Goal: Information Seeking & Learning: Learn about a topic

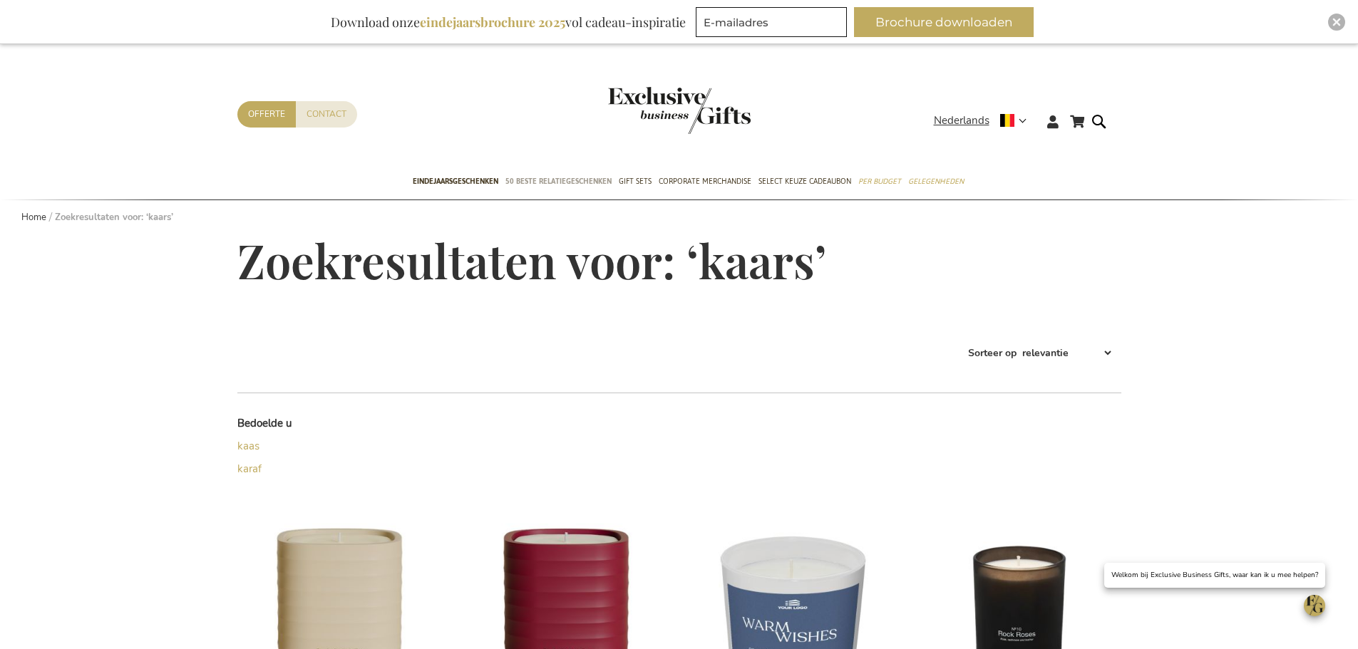
click at [579, 190] on link "50 beste relatiegeschenken" at bounding box center [558, 183] width 106 height 36
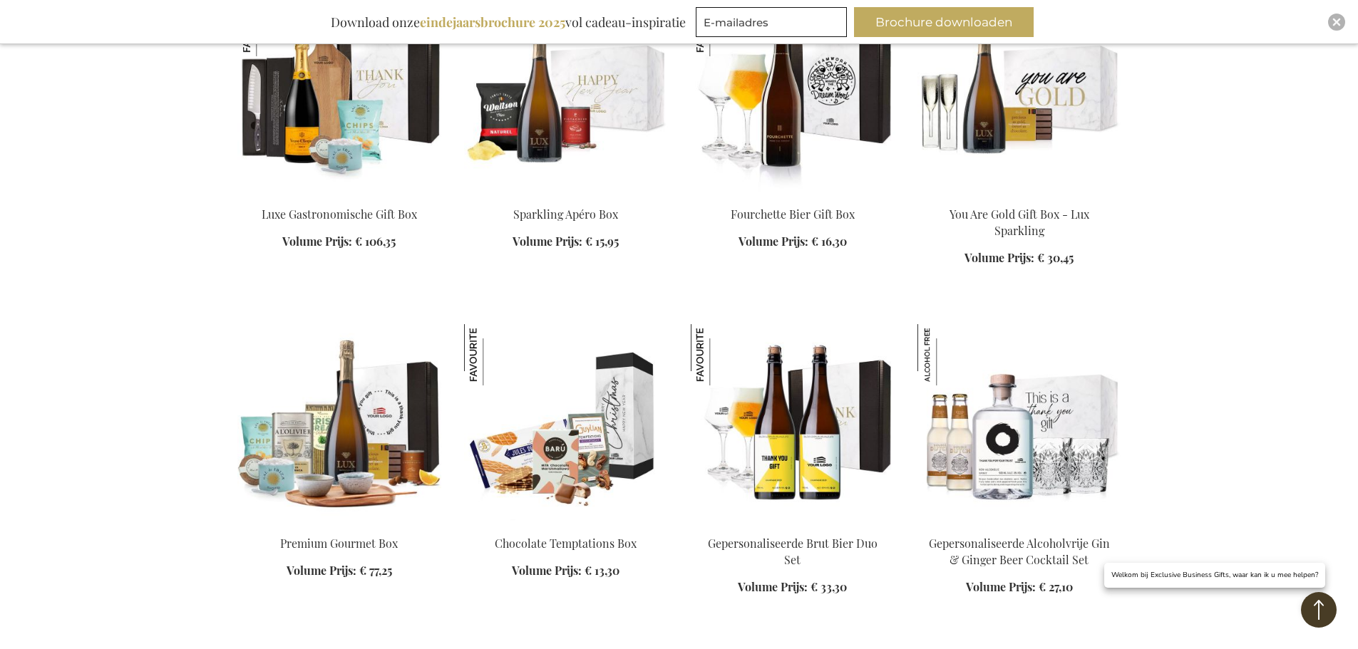
scroll to position [1996, 0]
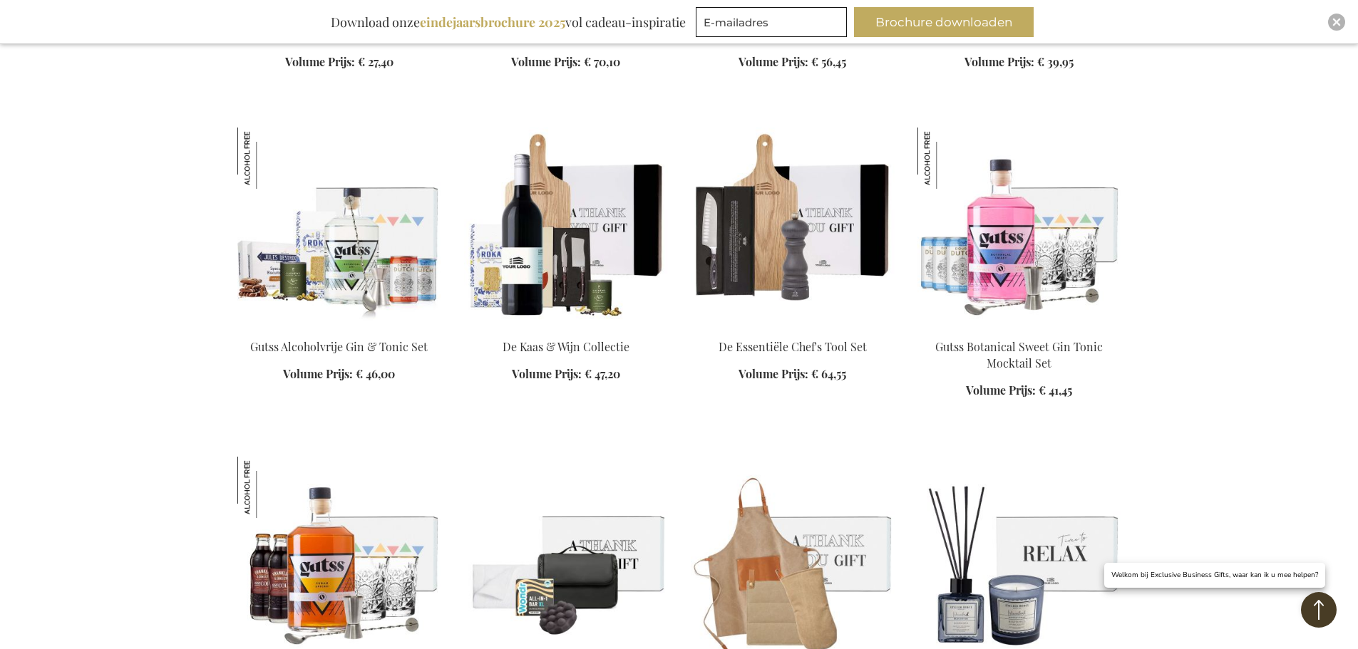
scroll to position [3778, 0]
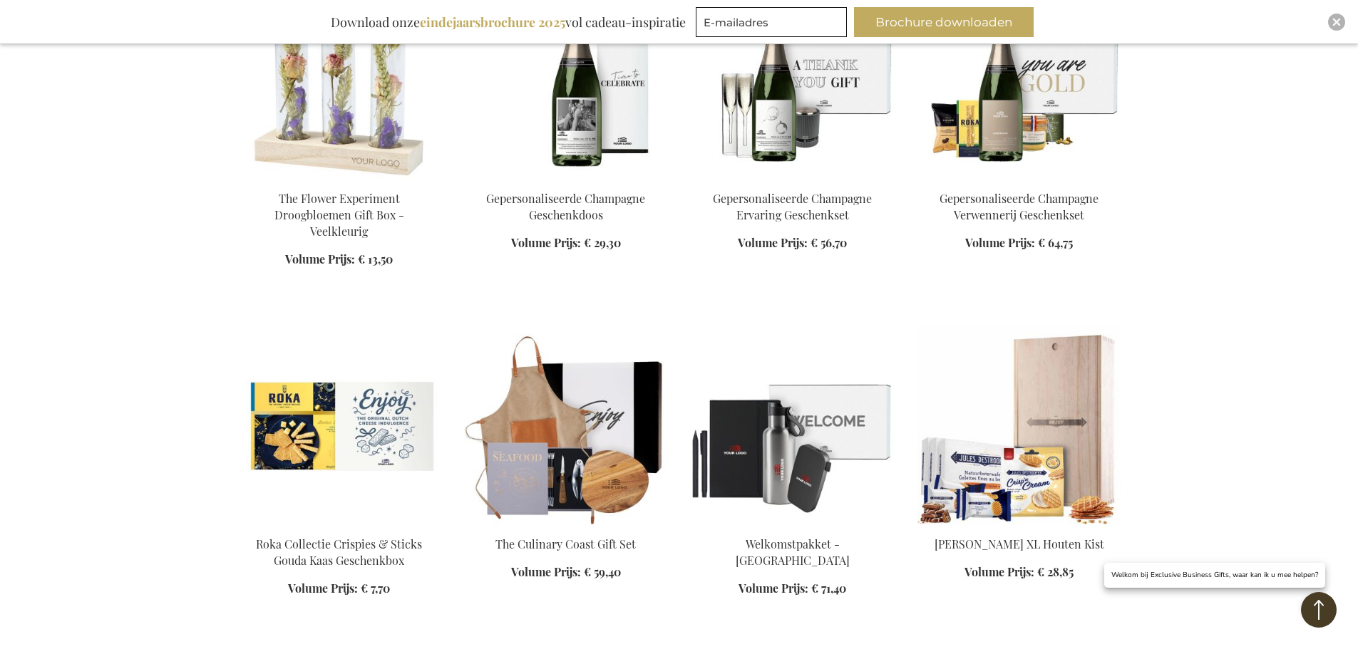
scroll to position [4990, 0]
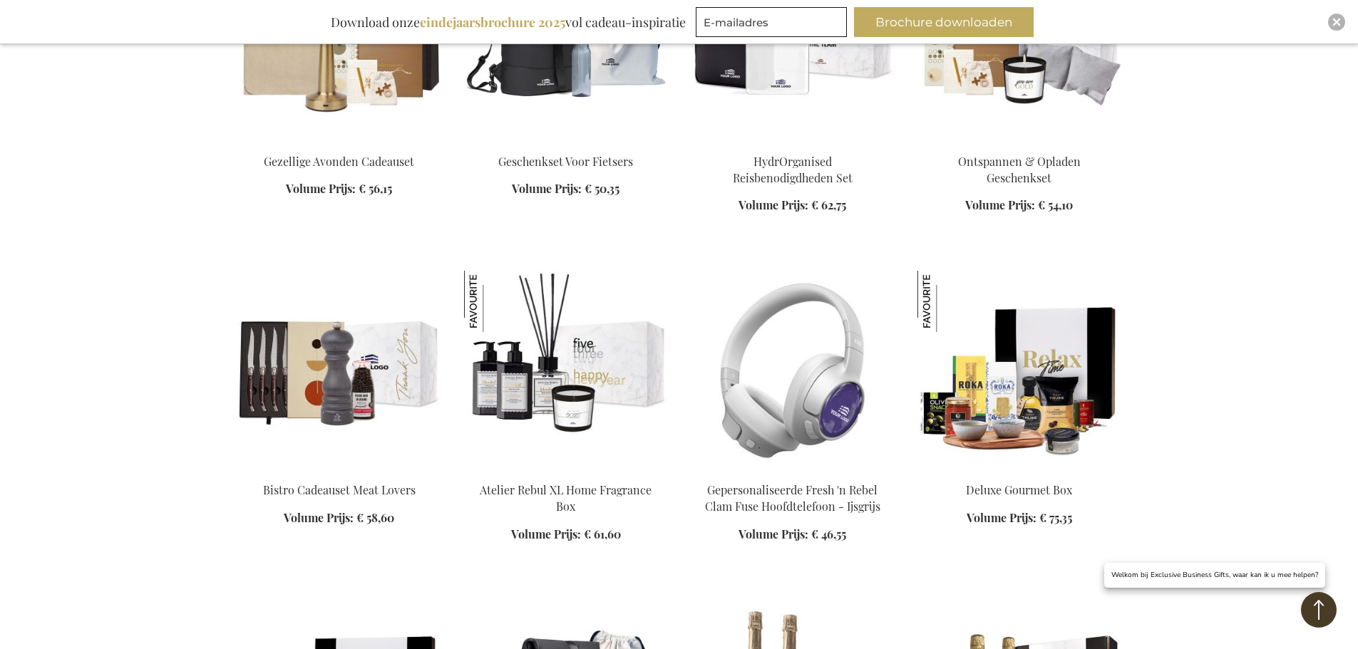
scroll to position [6416, 0]
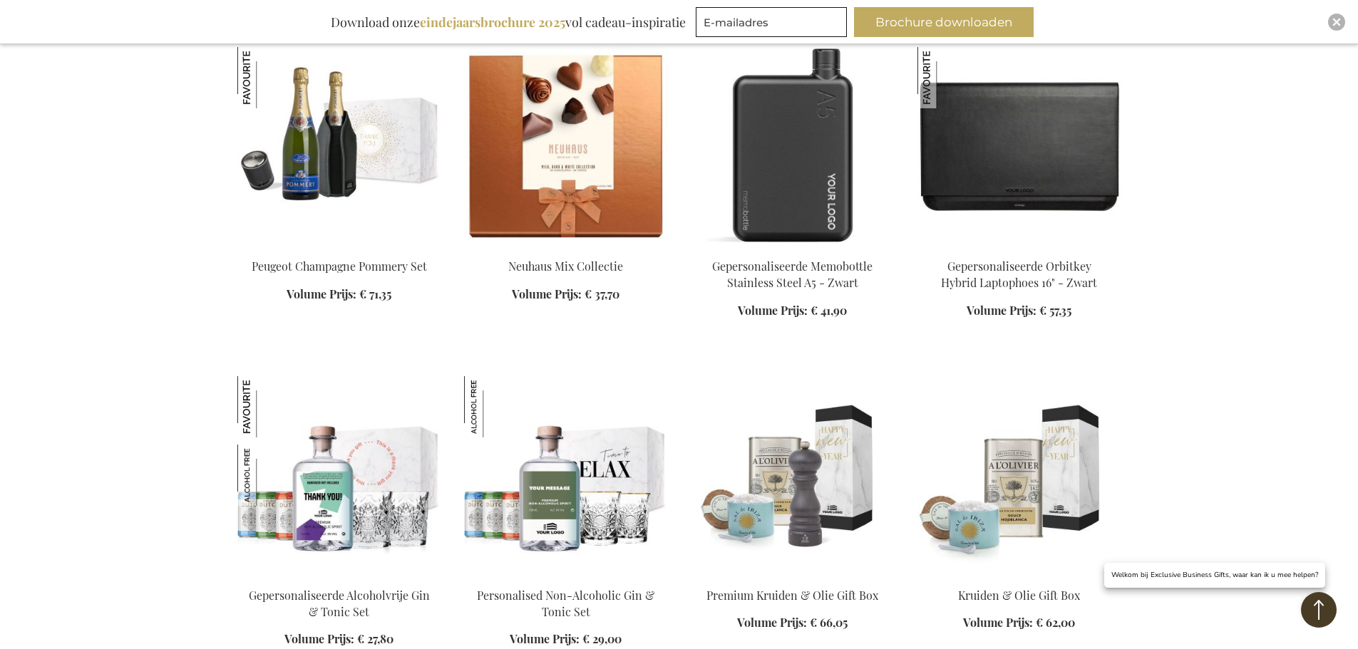
scroll to position [7129, 0]
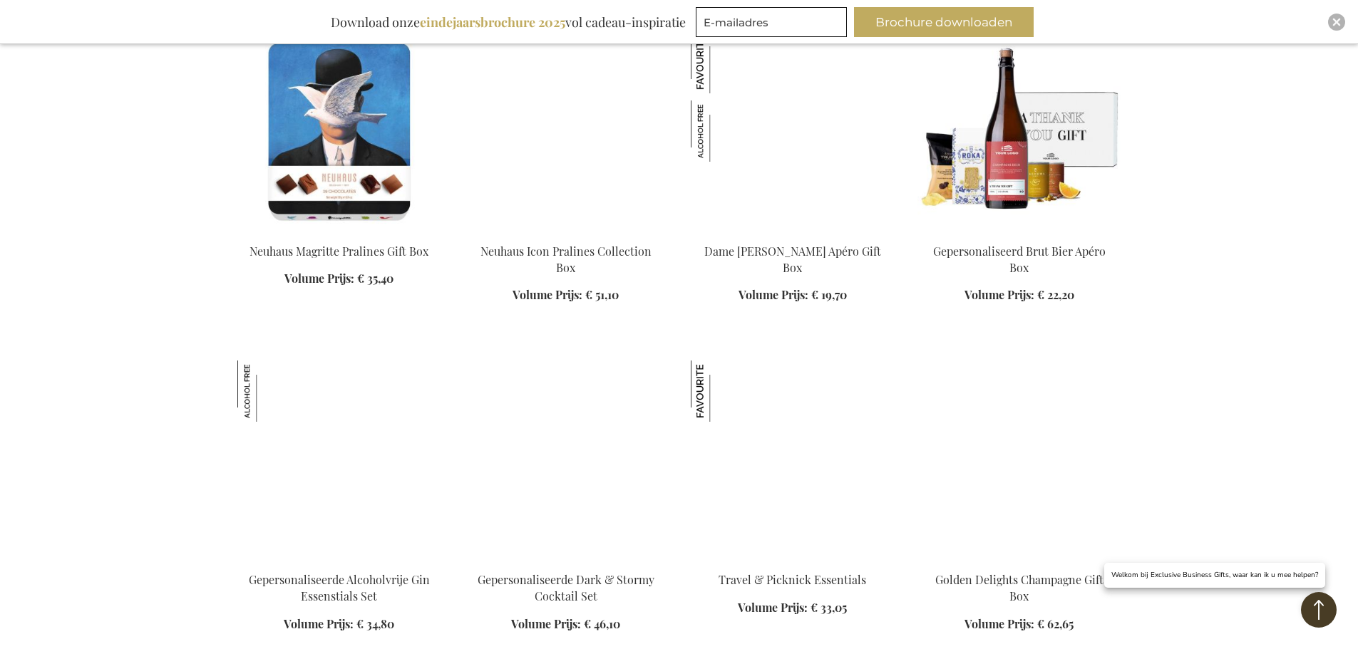
scroll to position [8341, 0]
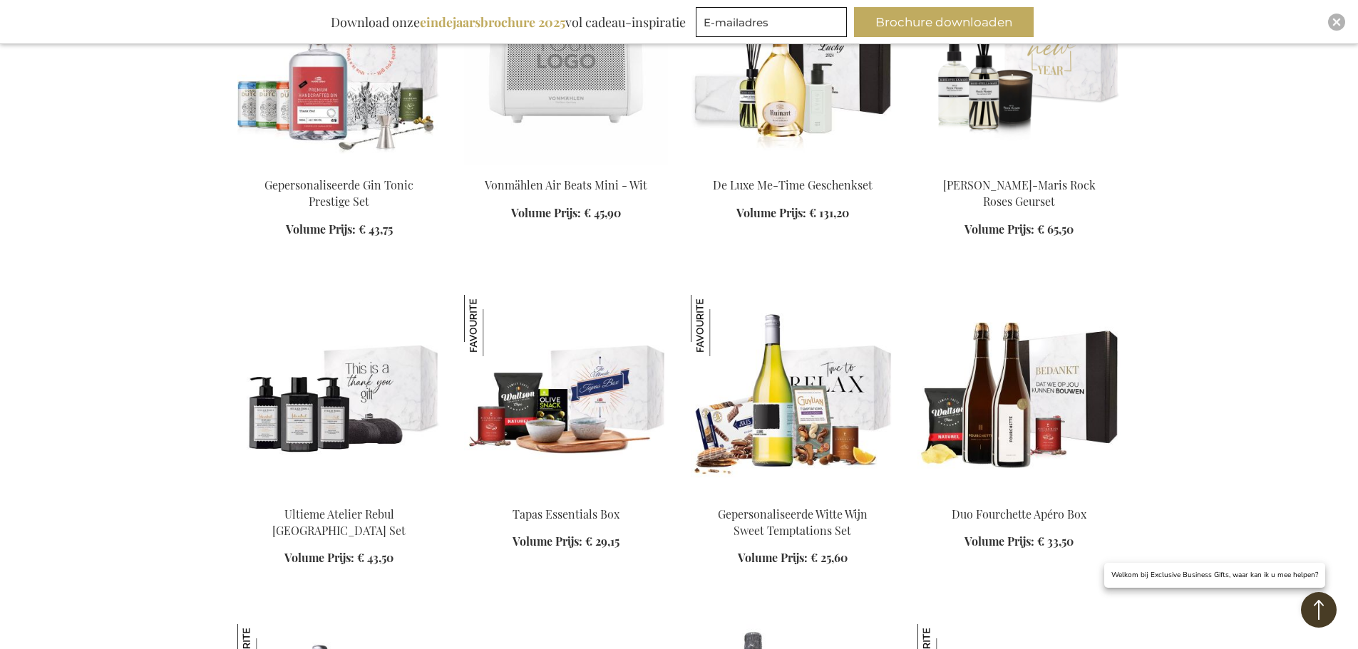
scroll to position [9196, 0]
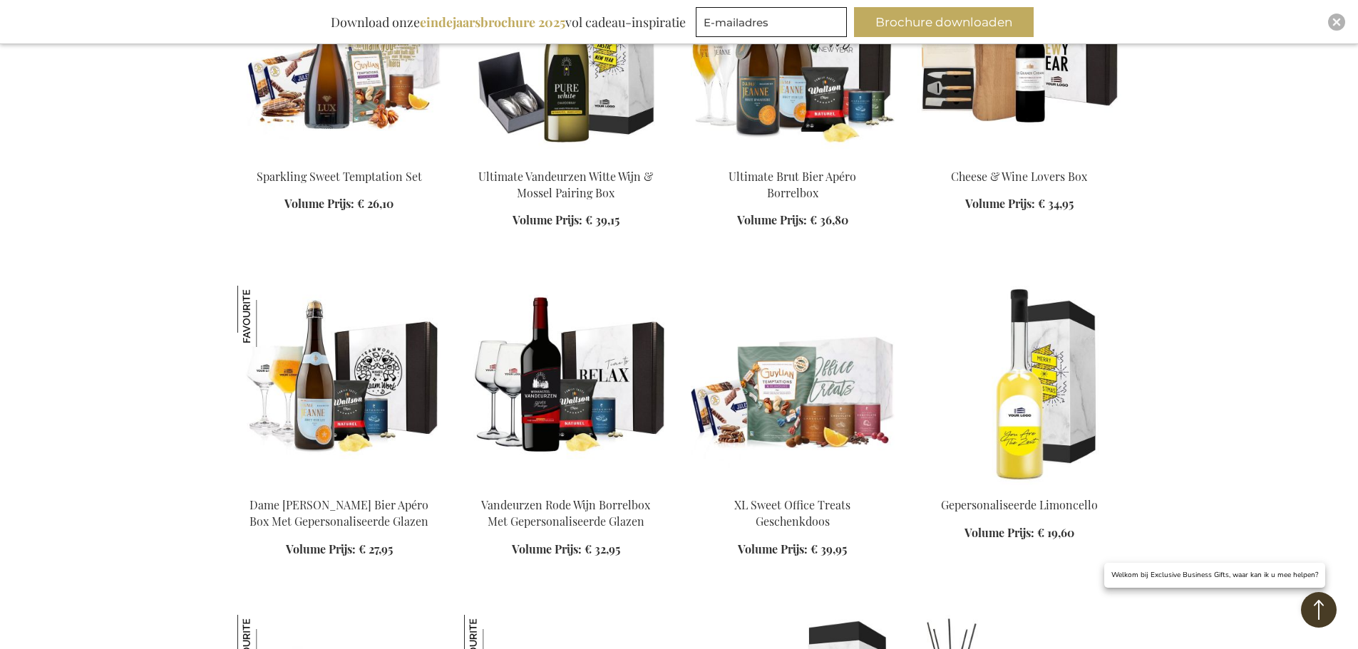
scroll to position [10194, 0]
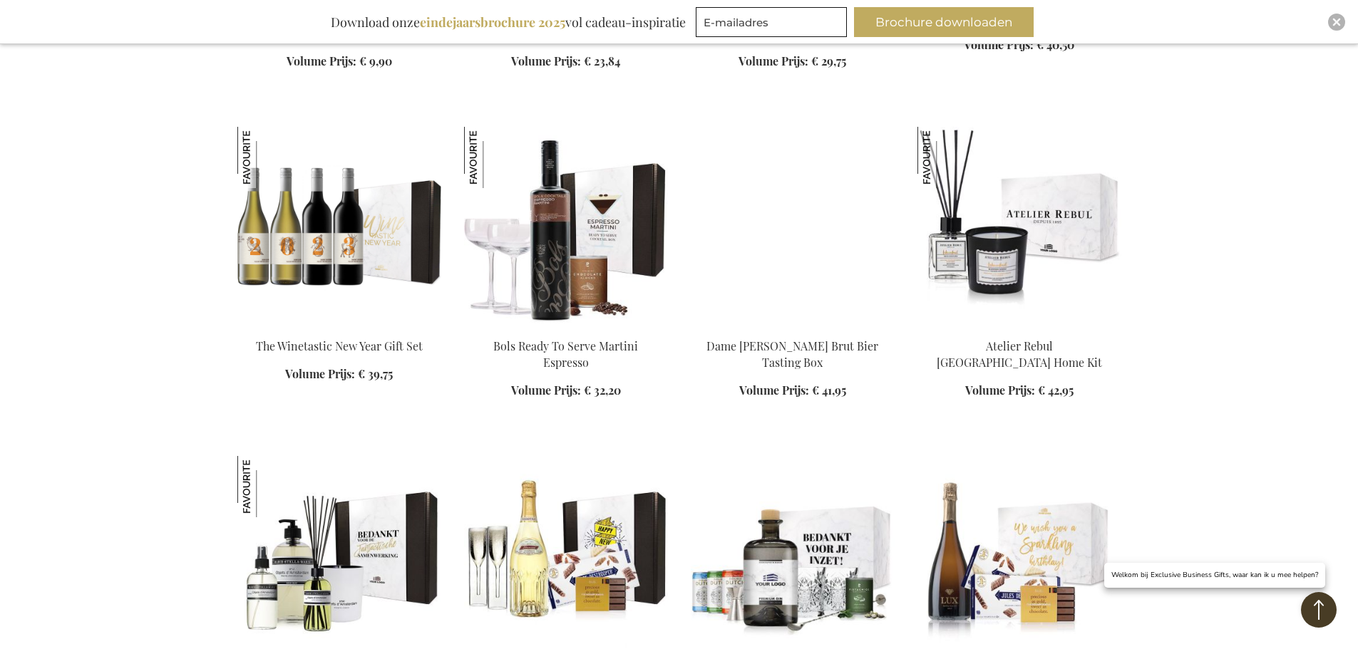
scroll to position [11264, 0]
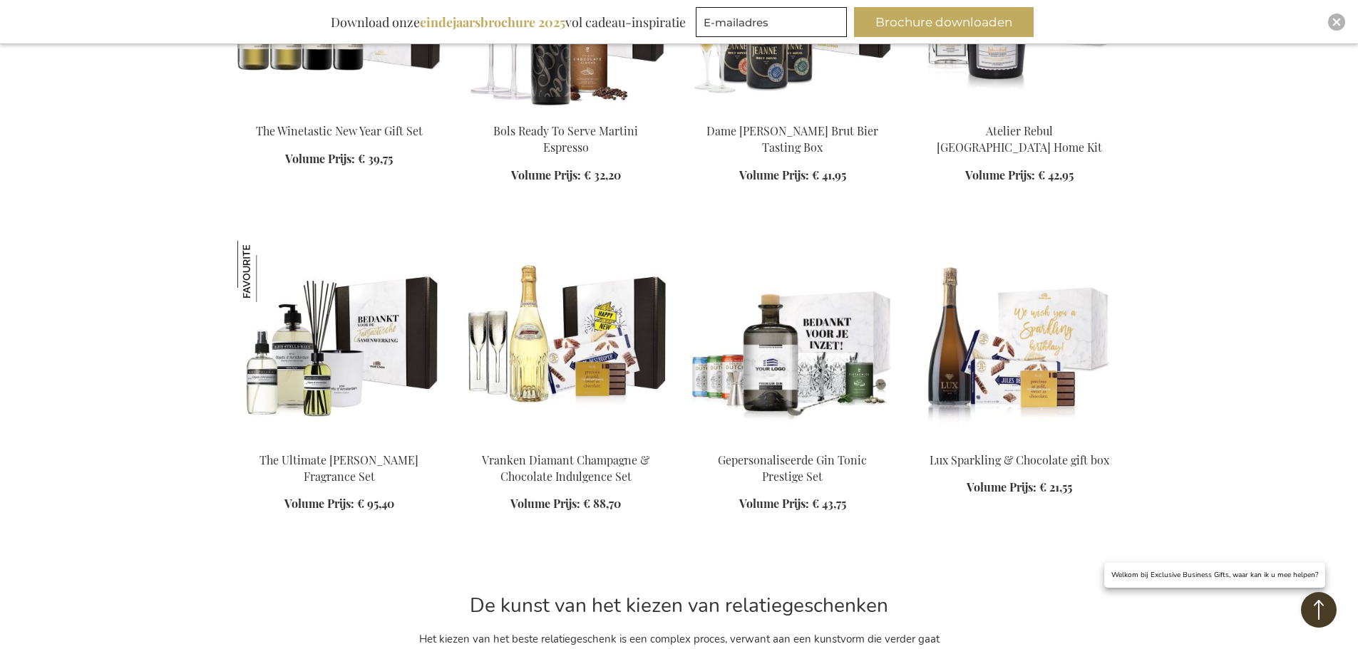
scroll to position [11193, 0]
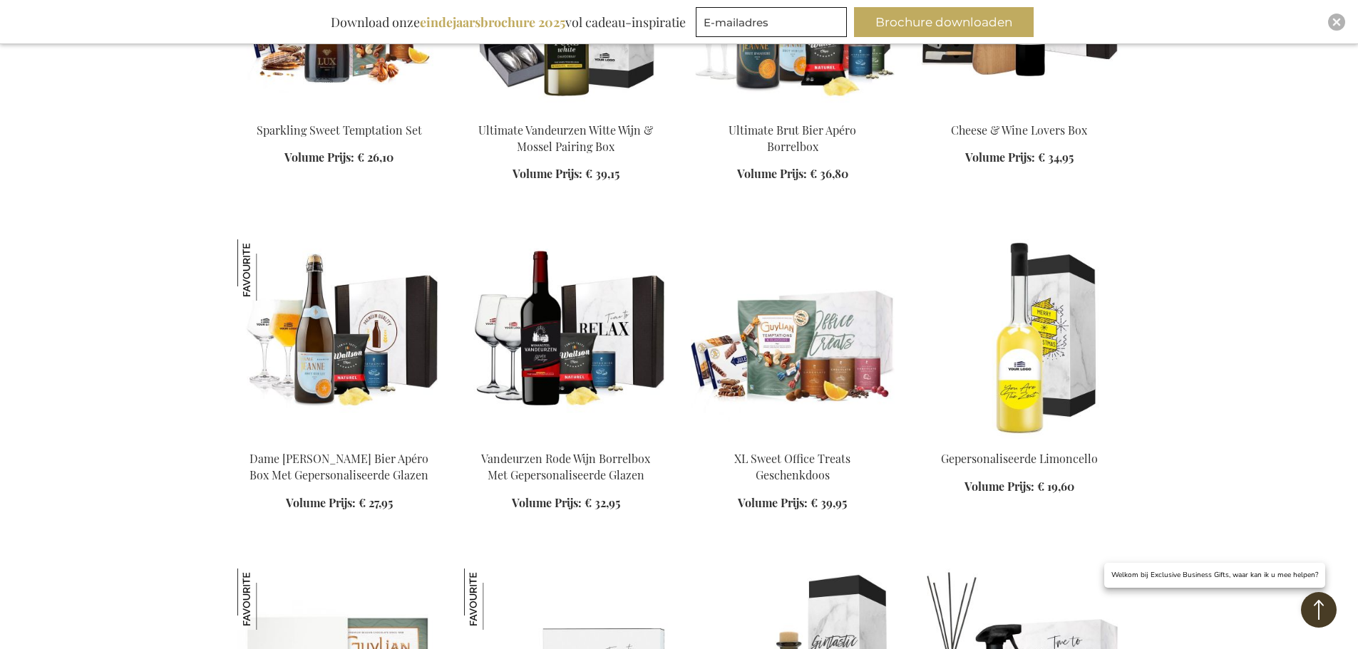
scroll to position [10052, 0]
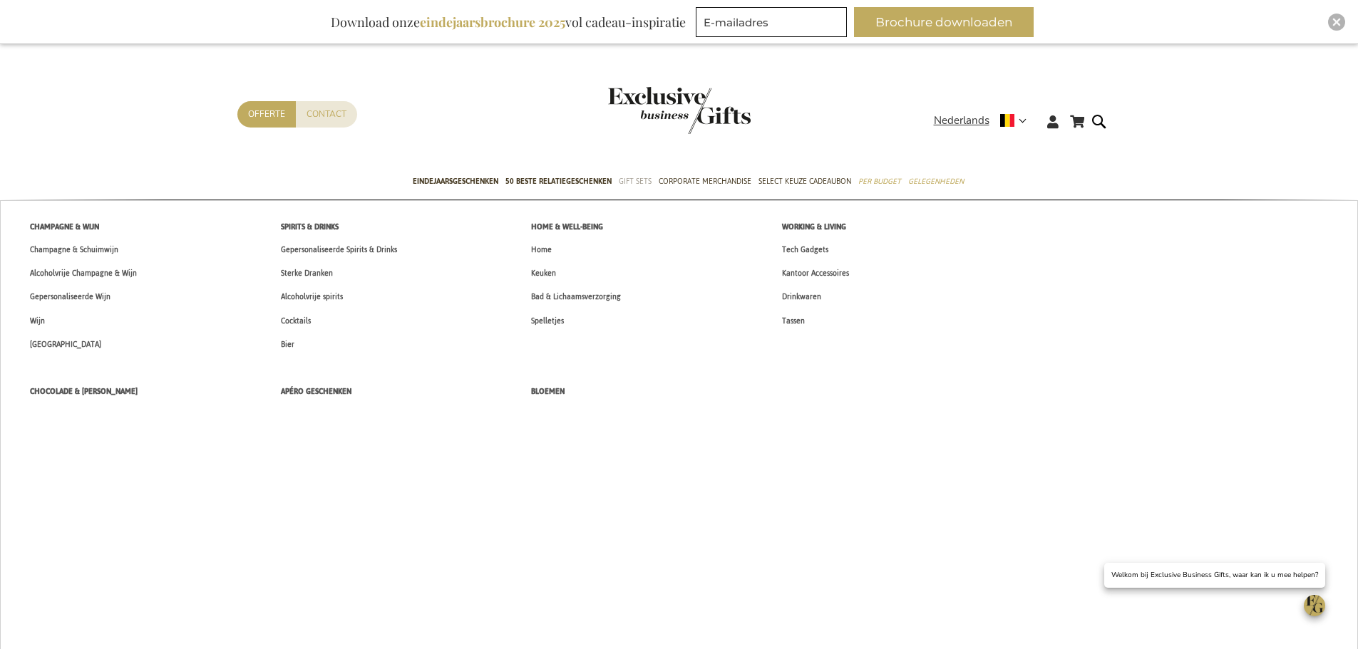
click at [639, 185] on span "Gift Sets" at bounding box center [635, 181] width 33 height 15
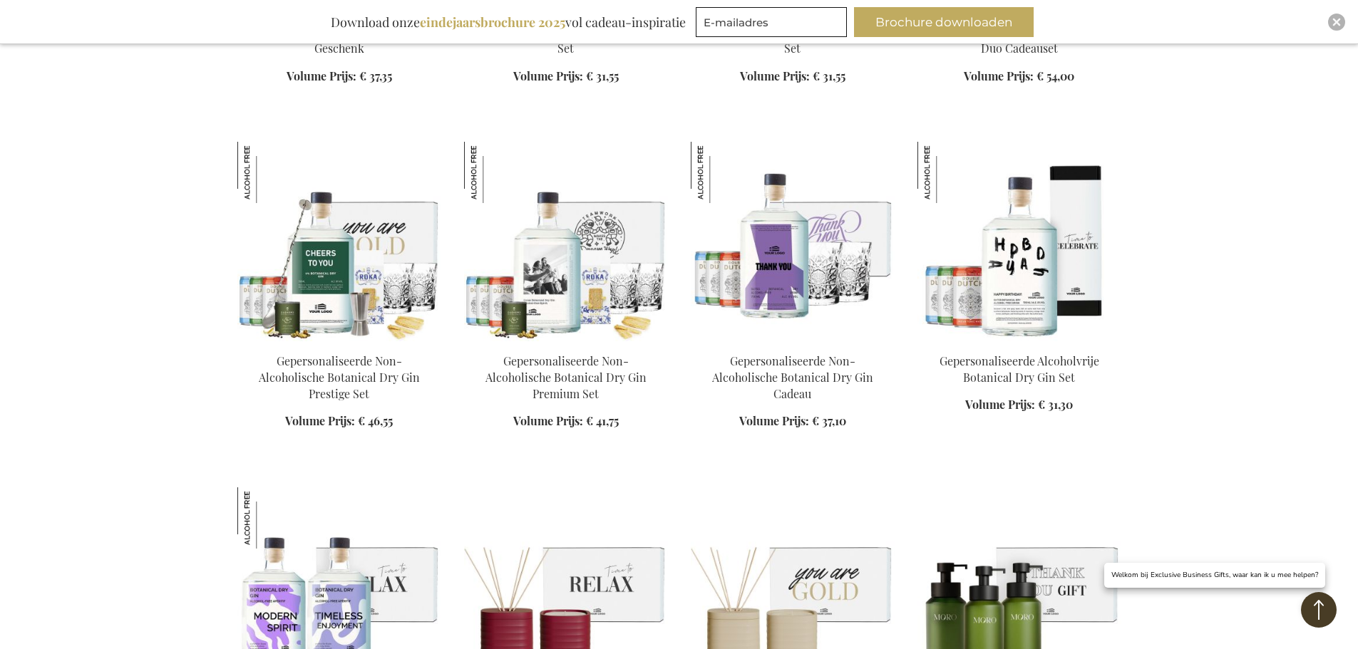
scroll to position [1711, 0]
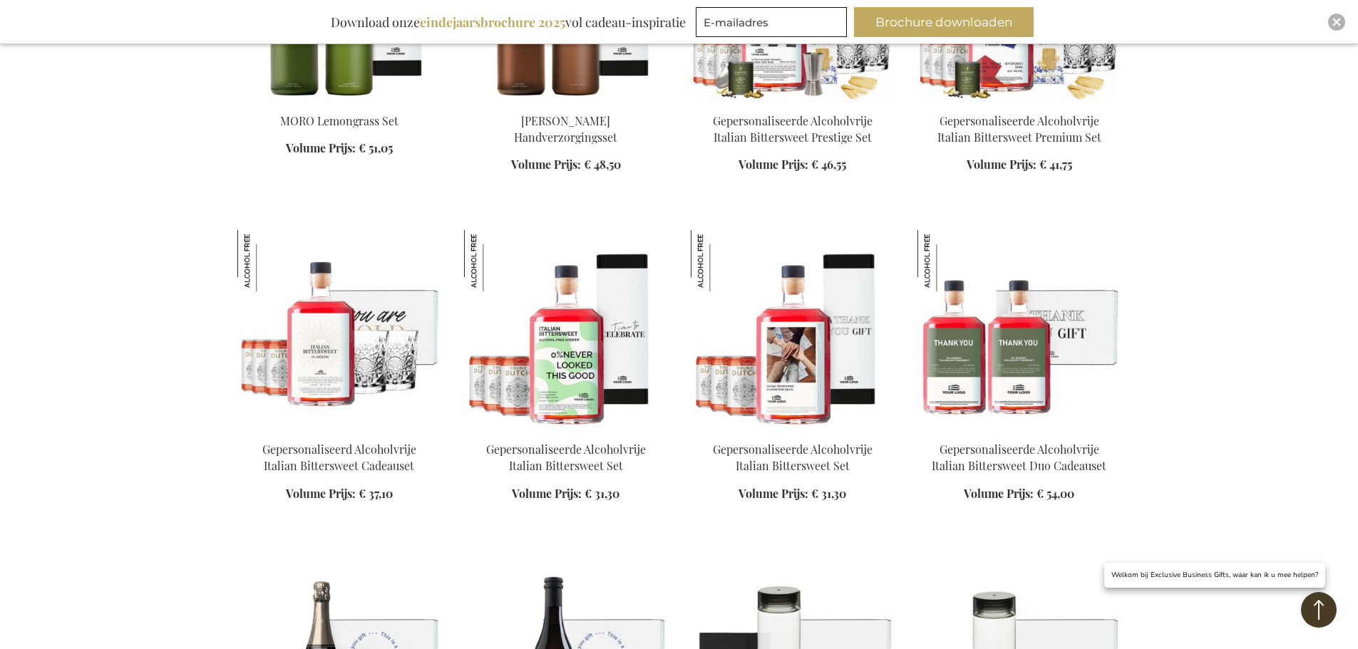
scroll to position [2495, 0]
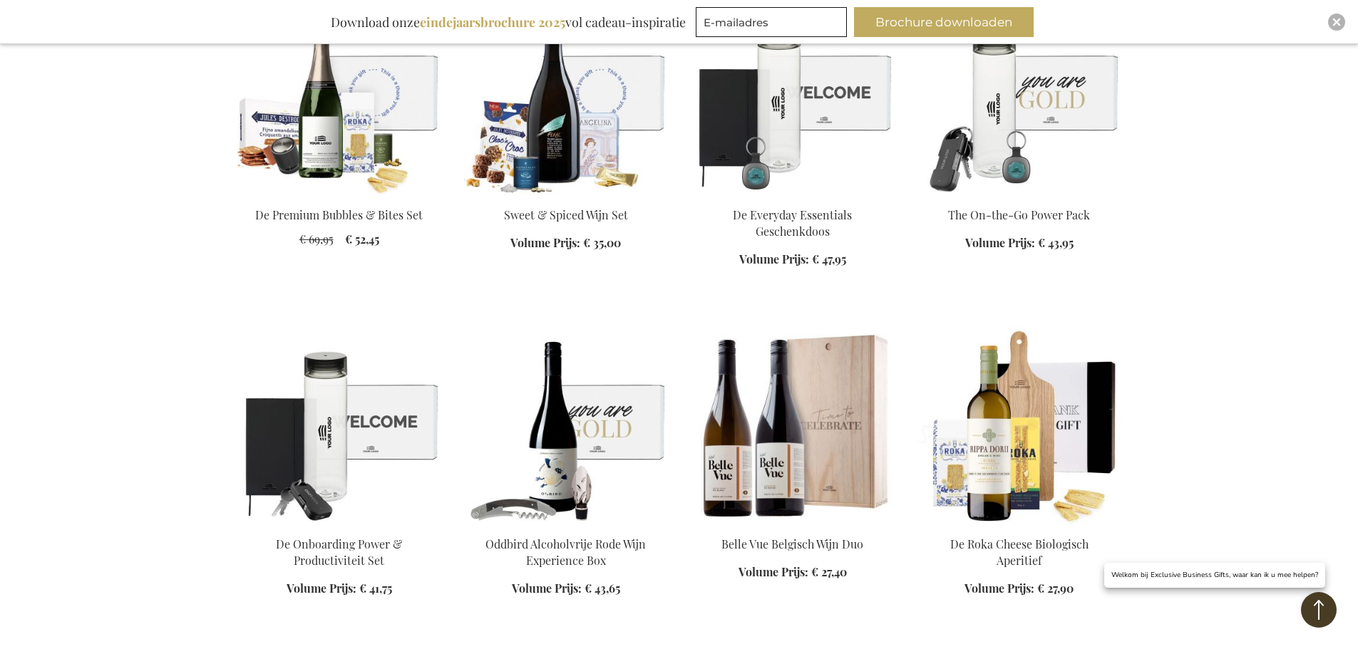
scroll to position [2994, 0]
